Goal: Transaction & Acquisition: Purchase product/service

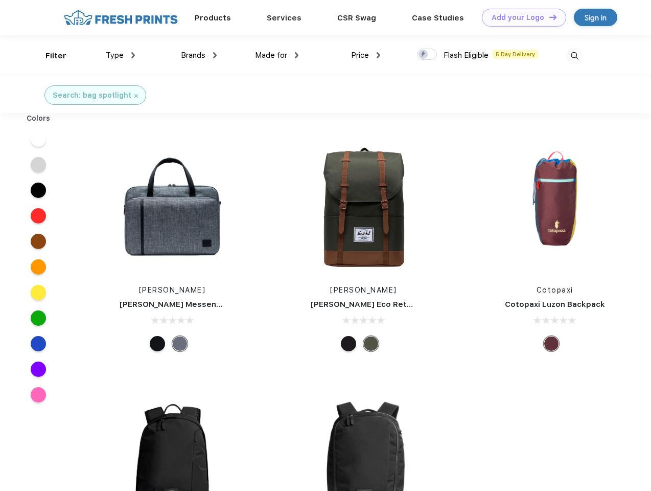
scroll to position [1, 0]
click at [520, 17] on link "Add your Logo Design Tool" at bounding box center [524, 18] width 84 height 18
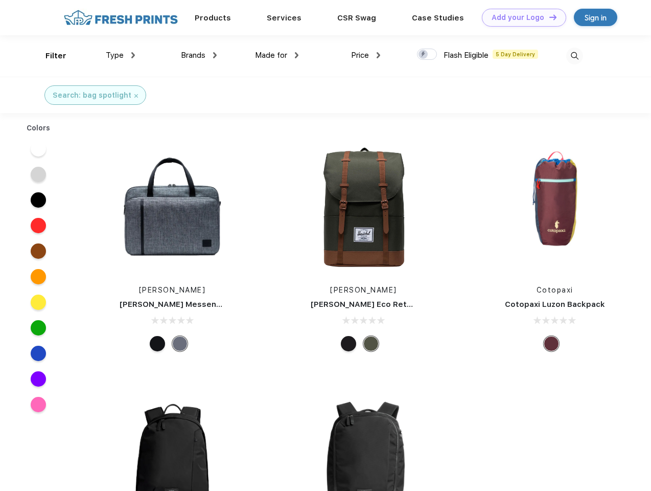
click at [0, 0] on div "Design Tool" at bounding box center [0, 0] width 0 height 0
click at [549, 17] on link "Add your Logo Design Tool" at bounding box center [524, 18] width 84 height 18
click at [49, 56] on div "Filter" at bounding box center [56, 56] width 21 height 12
click at [121, 55] on span "Type" at bounding box center [115, 55] width 18 height 9
click at [199, 55] on span "Brands" at bounding box center [193, 55] width 25 height 9
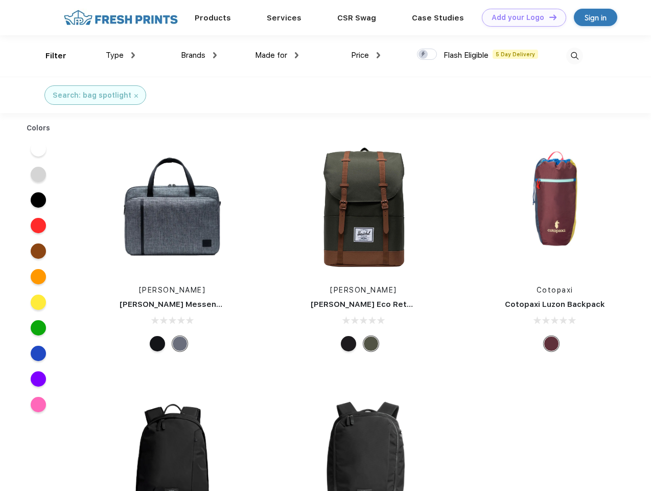
click at [277, 55] on span "Made for" at bounding box center [271, 55] width 32 height 9
click at [366, 55] on span "Price" at bounding box center [360, 55] width 18 height 9
click at [427, 55] on div at bounding box center [427, 54] width 20 height 11
click at [424, 55] on input "checkbox" at bounding box center [420, 51] width 7 height 7
click at [575, 56] on img at bounding box center [575, 56] width 17 height 17
